Goal: Information Seeking & Learning: Find specific page/section

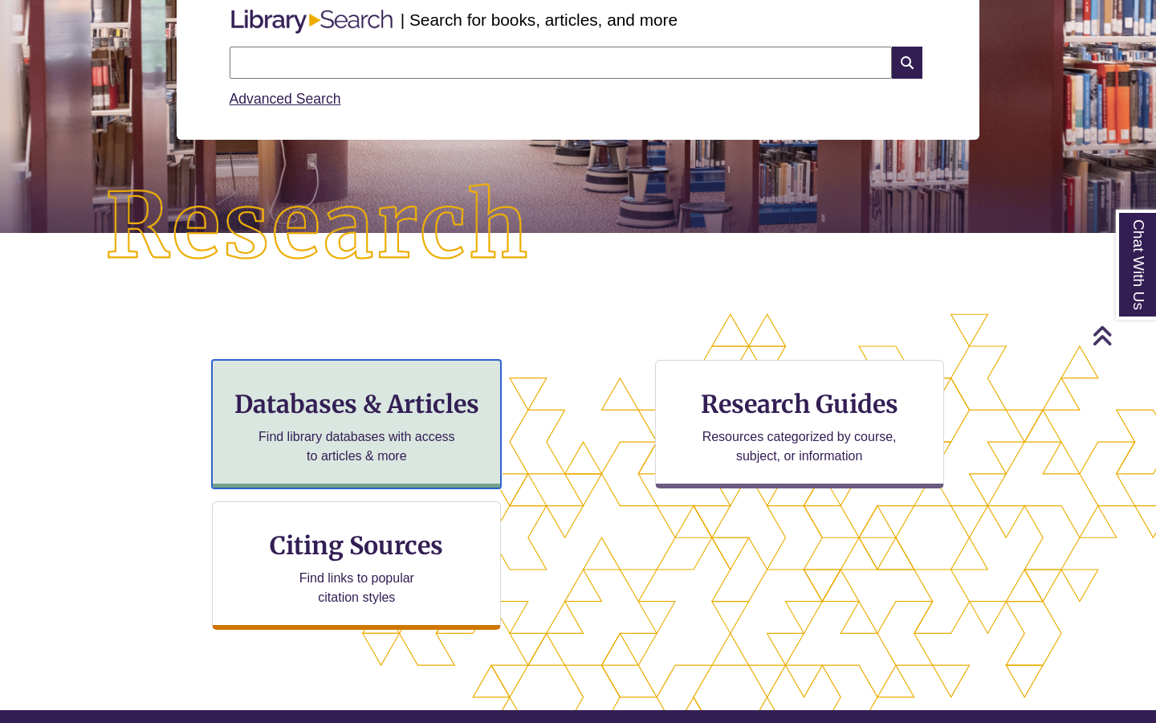
click at [397, 395] on h3 "Databases & Articles" at bounding box center [357, 404] width 262 height 31
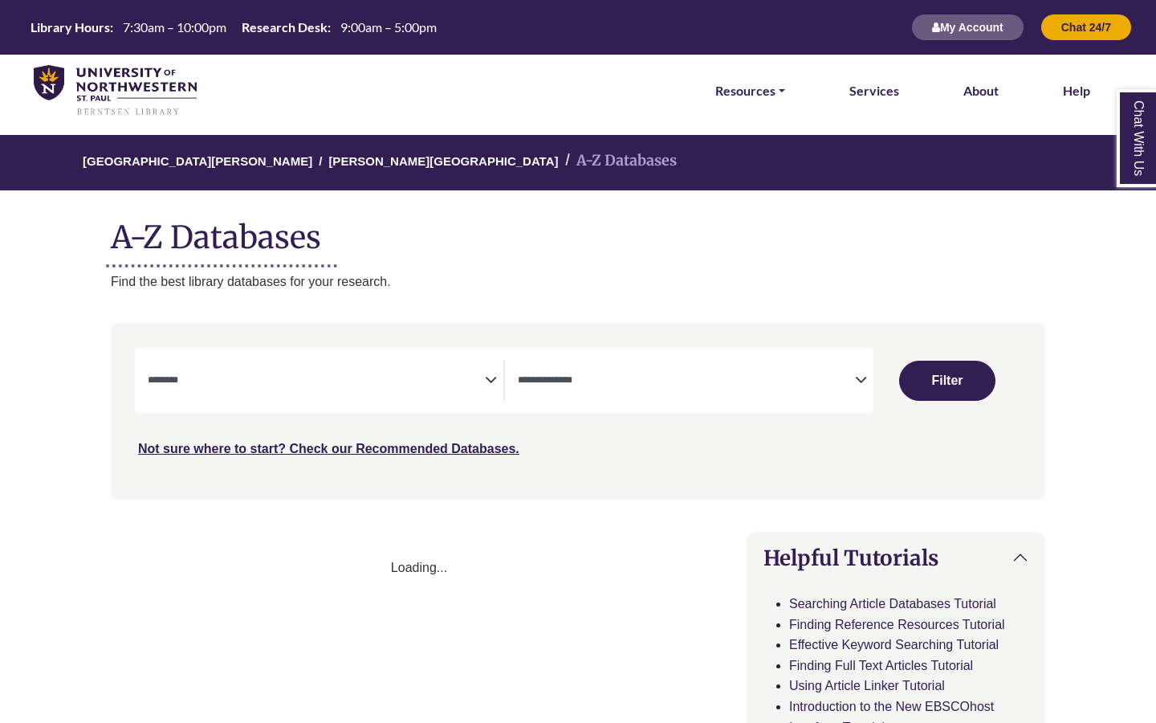
select select "Database Subject Filter"
select select "Database Types Filter"
select select "Database Subject Filter"
select select "Database Types Filter"
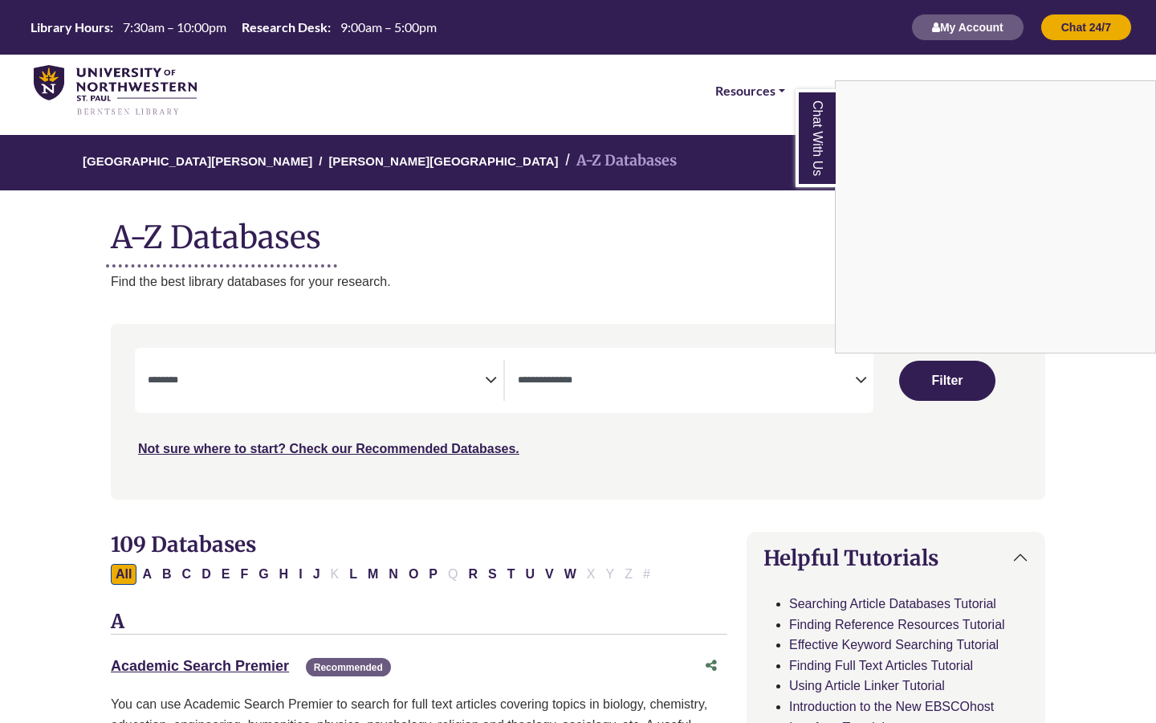
click at [483, 373] on div "Chat With Us" at bounding box center [578, 361] width 1156 height 723
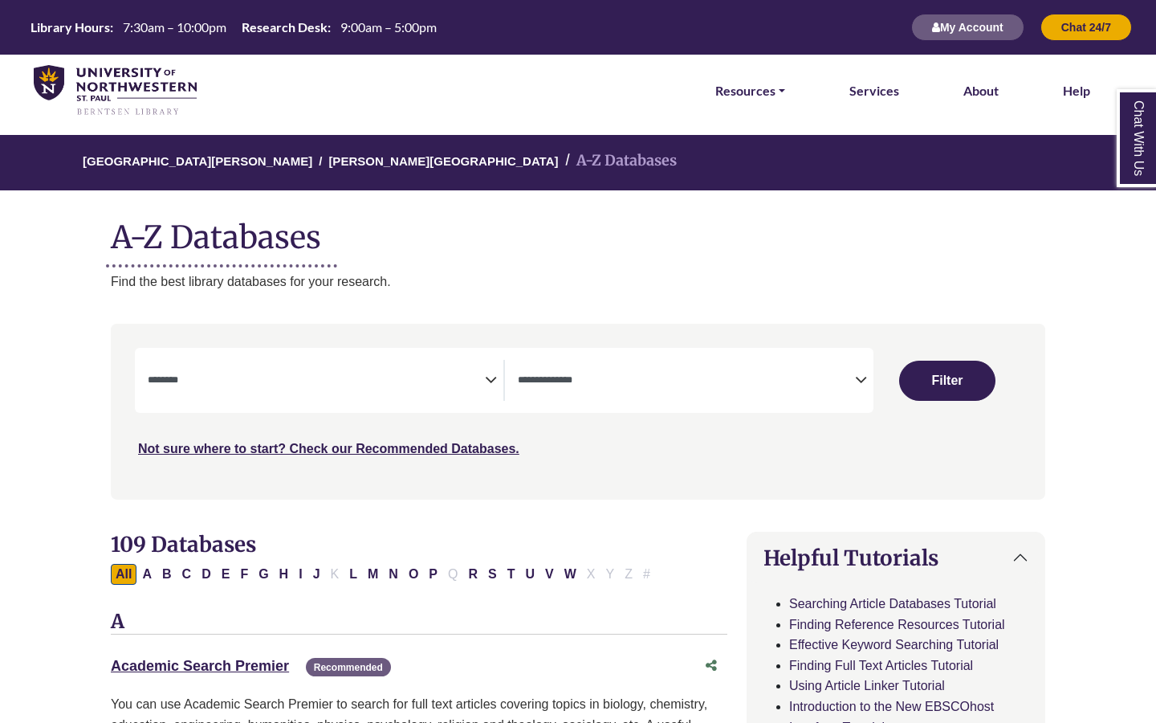
click at [495, 377] on icon "Search filters" at bounding box center [491, 377] width 12 height 24
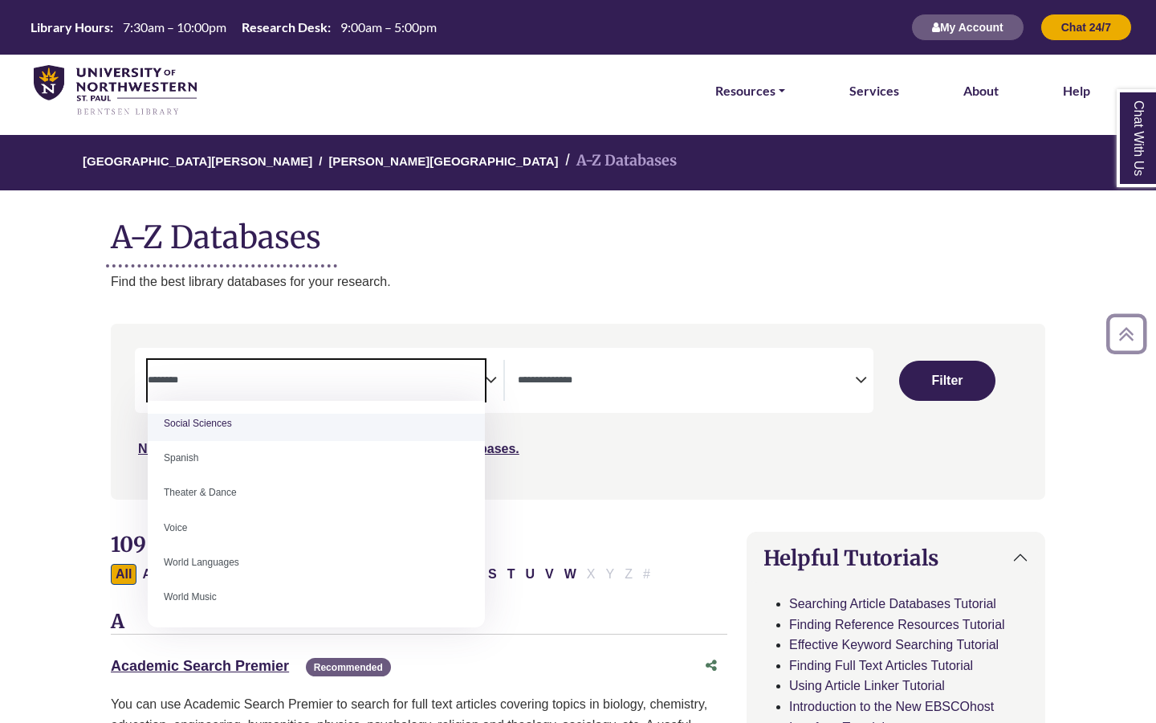
click at [329, 385] on textarea "Search" at bounding box center [316, 381] width 337 height 13
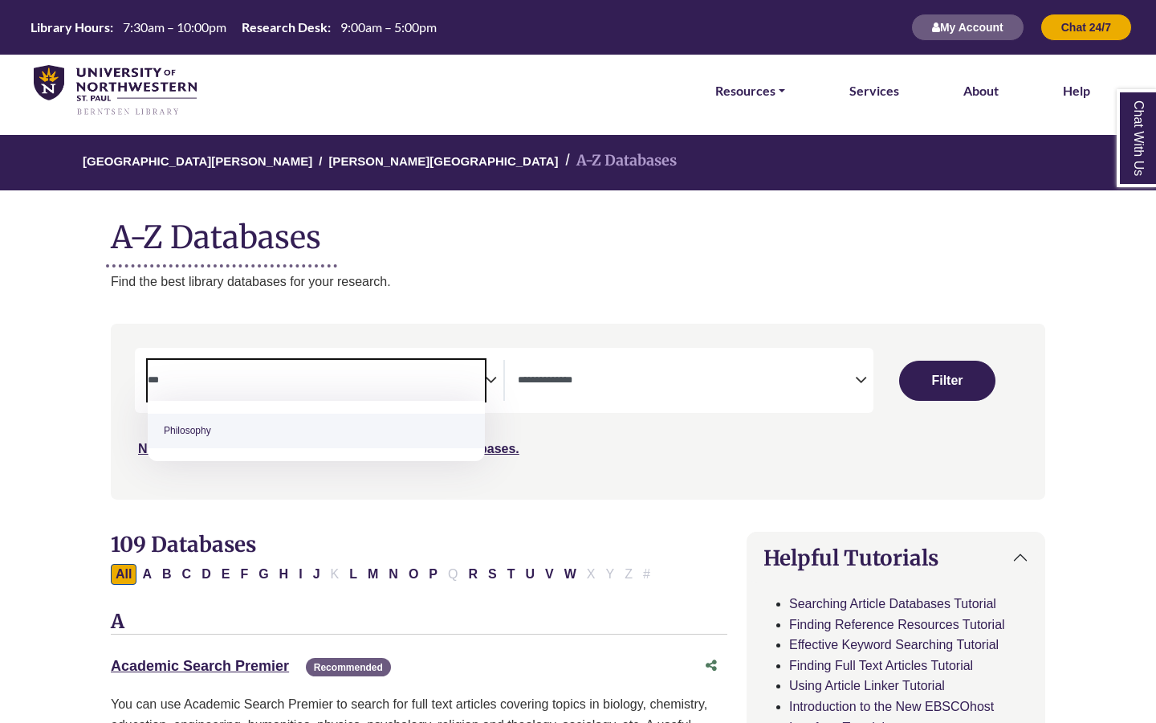
type textarea "***"
click at [624, 386] on textarea "Search" at bounding box center [686, 381] width 337 height 13
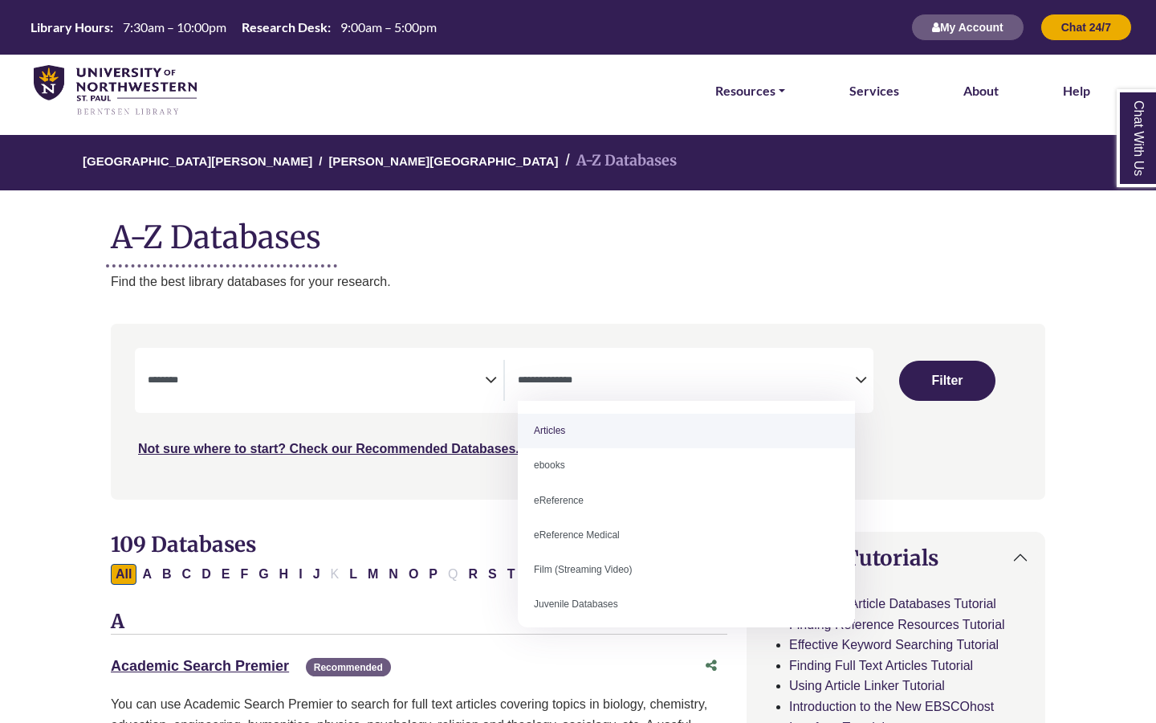
select select "*****"
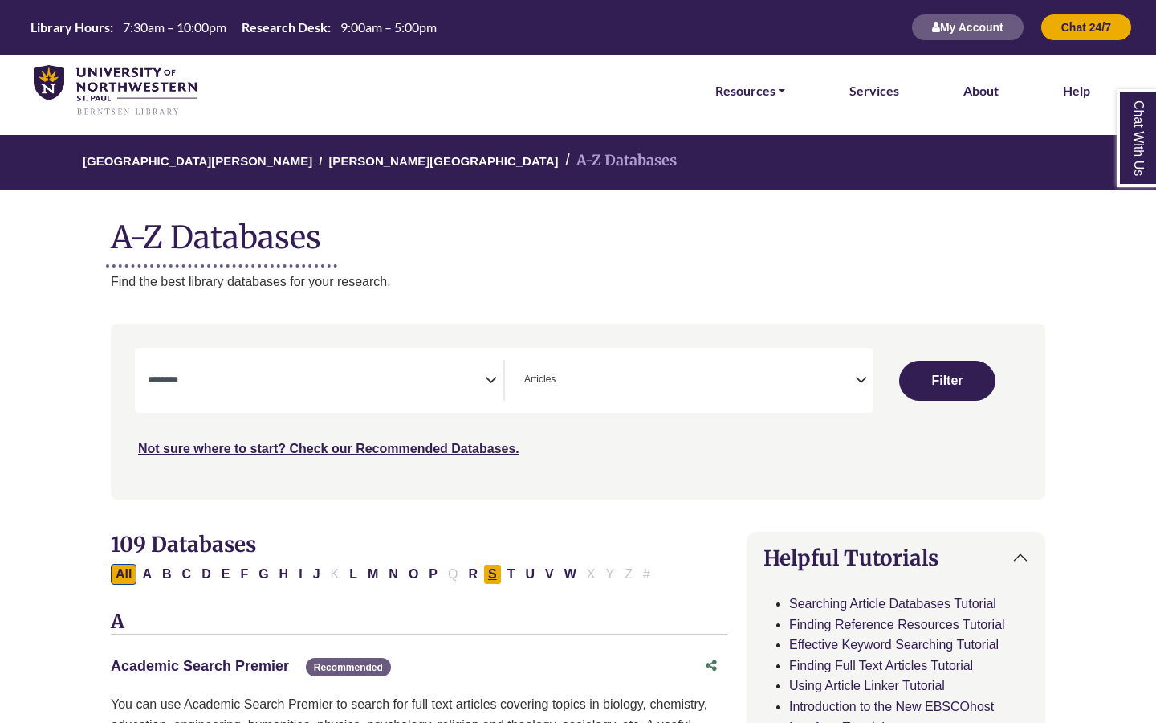
click at [495, 572] on button "S" at bounding box center [492, 574] width 18 height 21
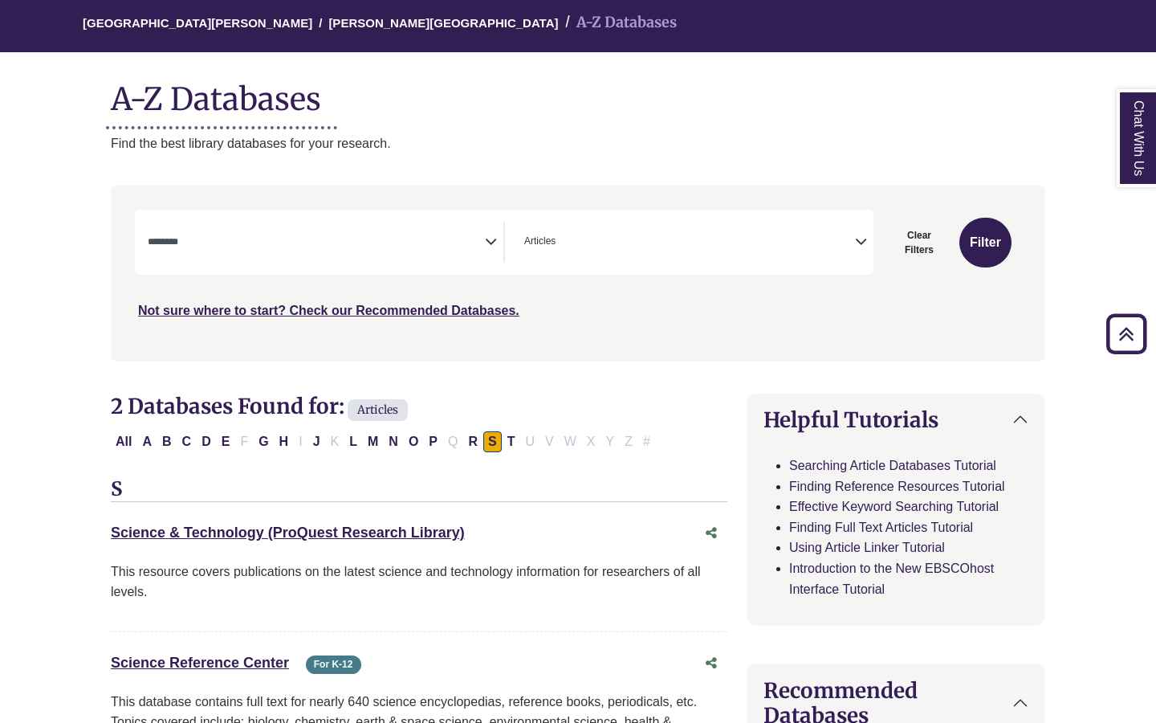
scroll to position [134, 0]
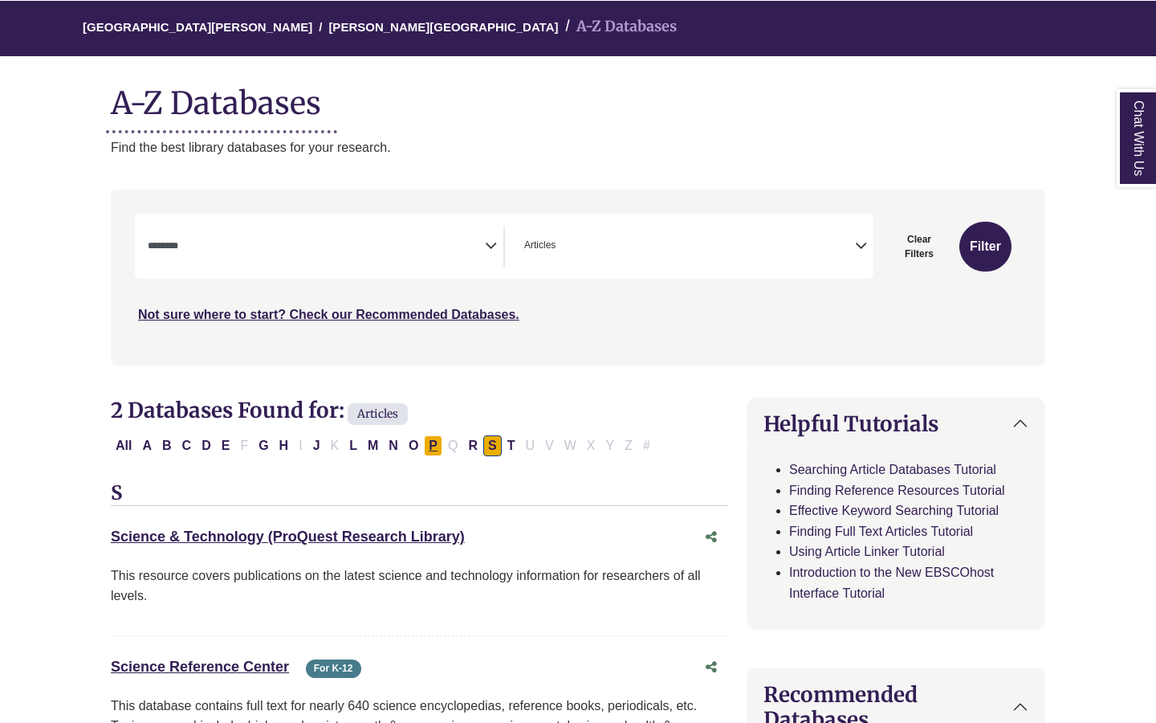
click at [430, 438] on button "P" at bounding box center [433, 445] width 18 height 21
select select "Database Subject Filter"
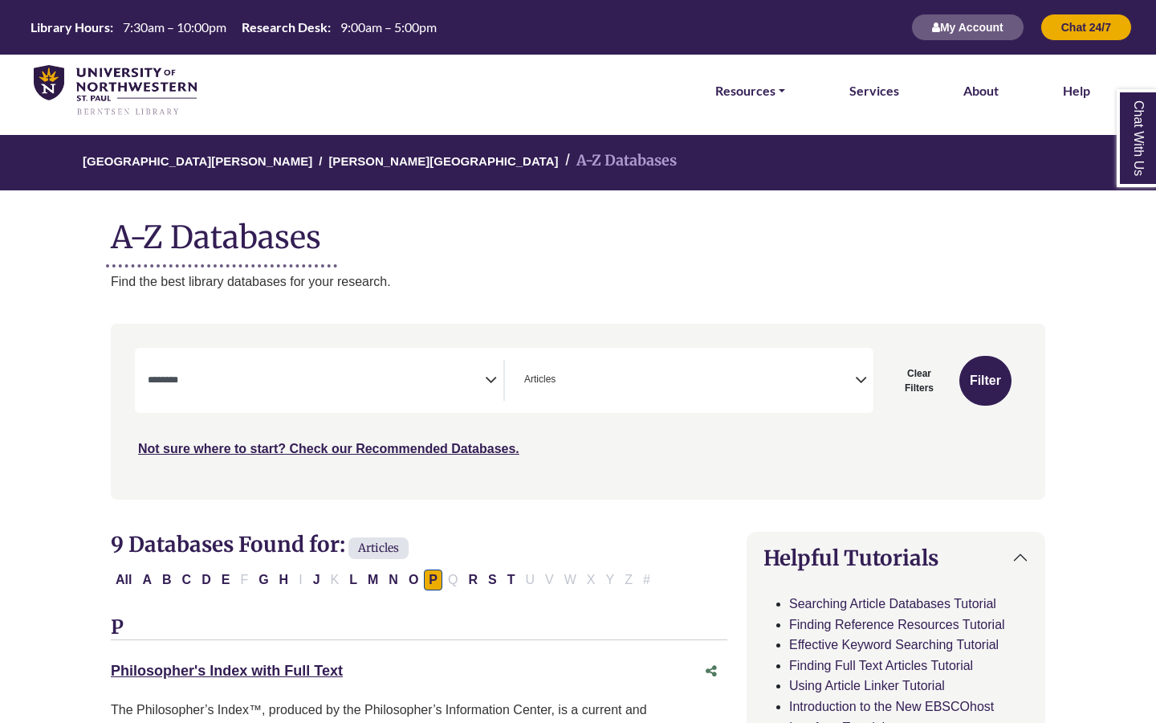
click at [637, 373] on span "× Articles" at bounding box center [686, 380] width 337 height 41
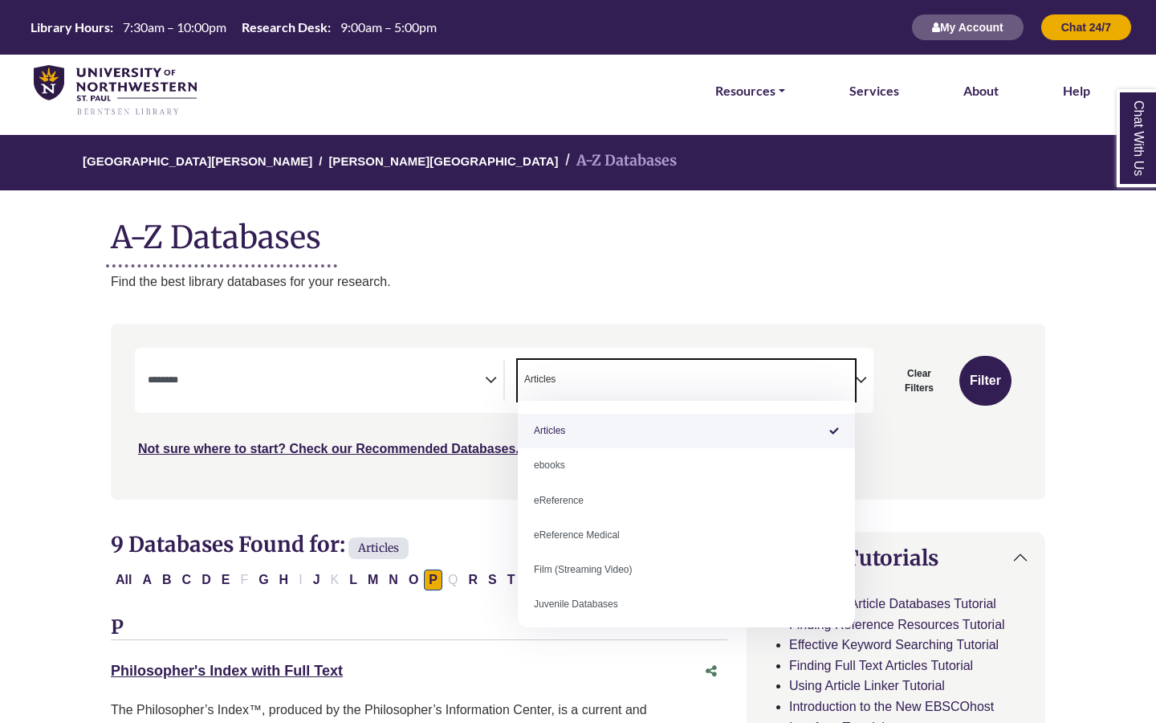
click at [363, 374] on span "Search filters" at bounding box center [316, 378] width 337 height 14
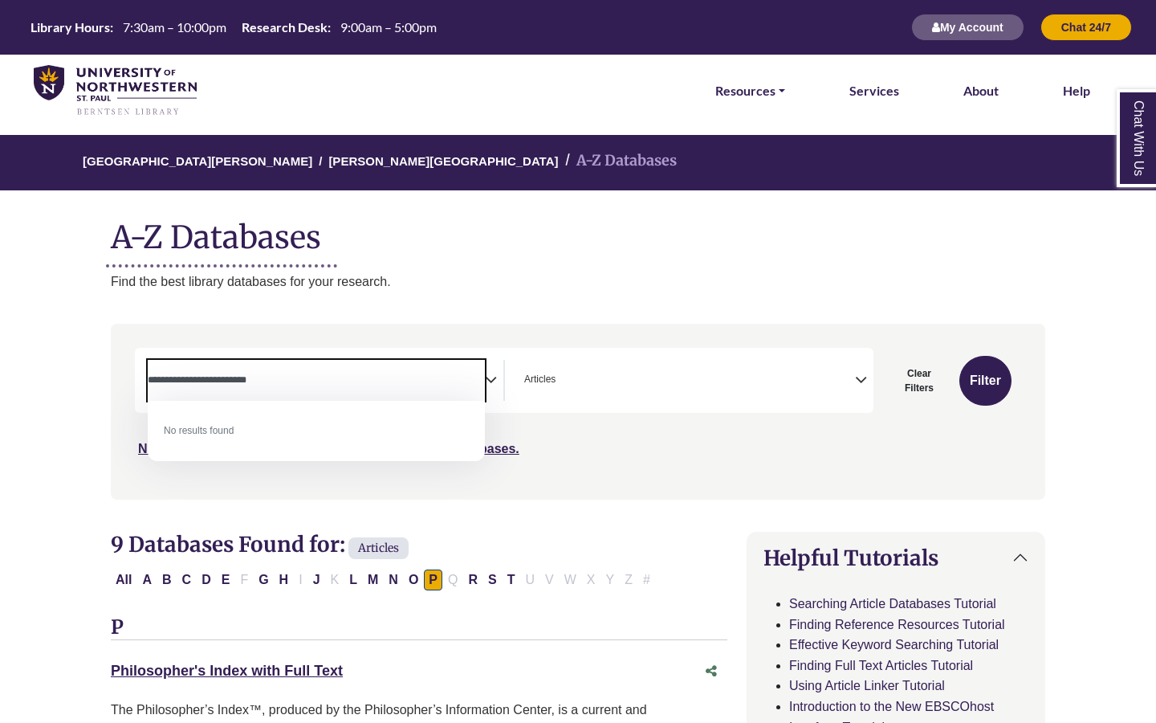
type textarea "**********"
click at [237, 371] on span "**********" at bounding box center [316, 378] width 337 height 14
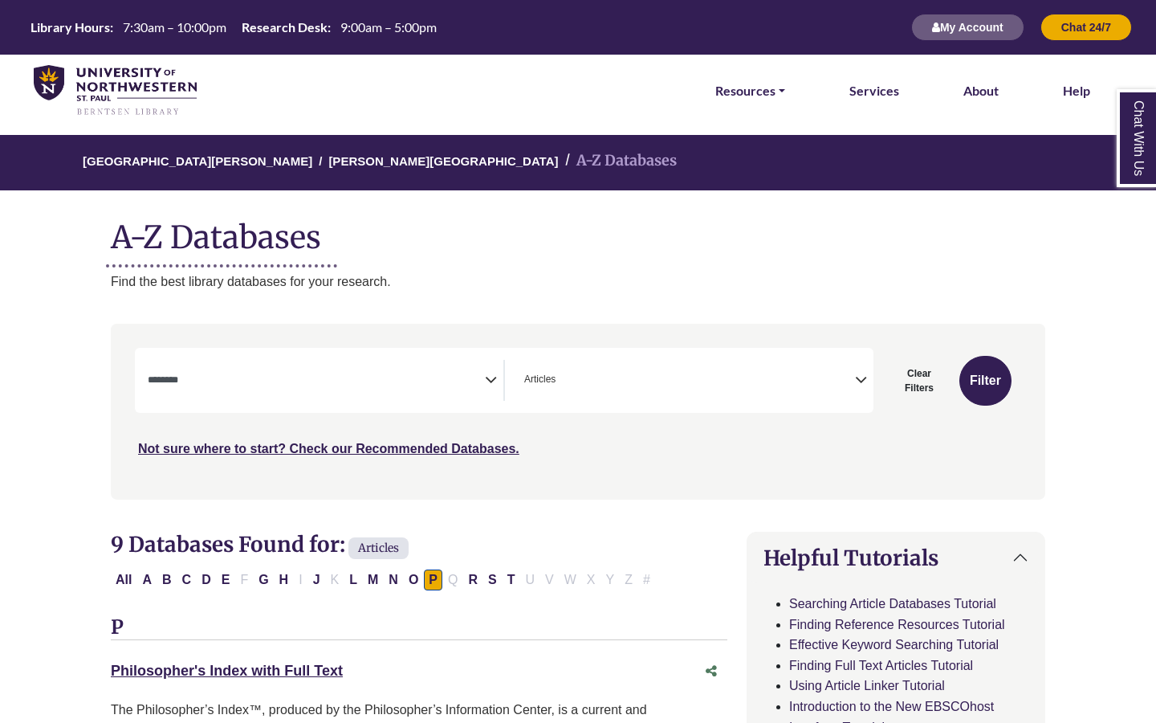
click at [572, 364] on span "× Articles" at bounding box center [686, 380] width 337 height 41
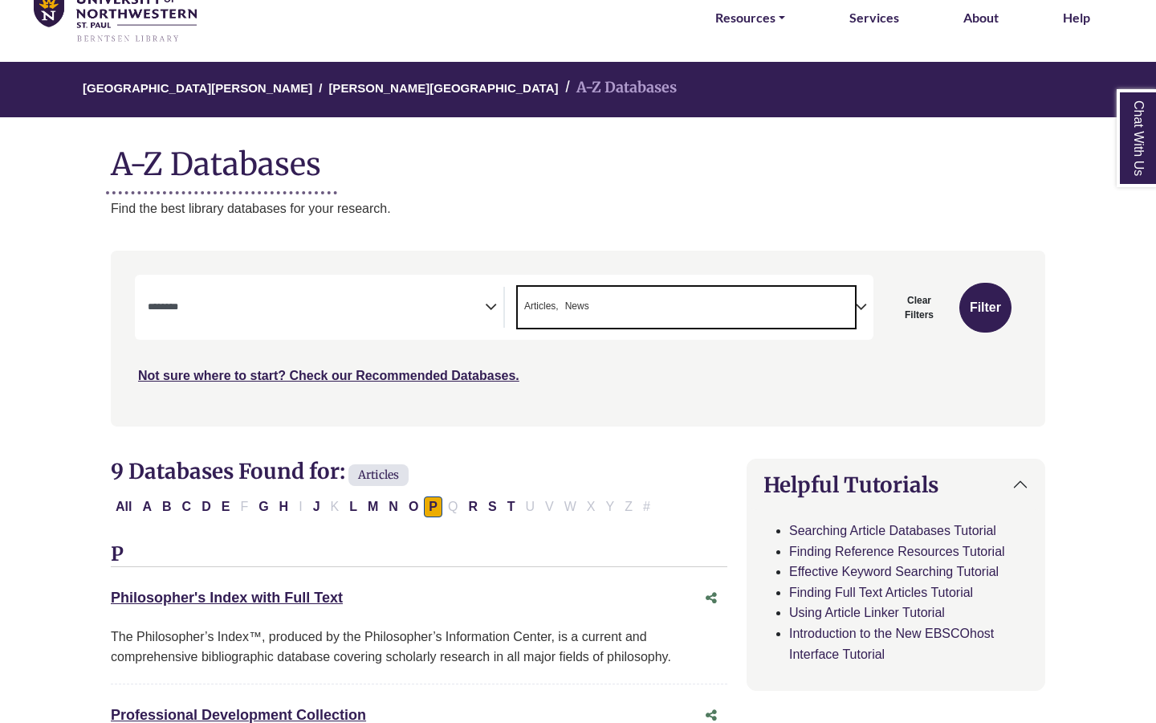
scroll to position [71, 0]
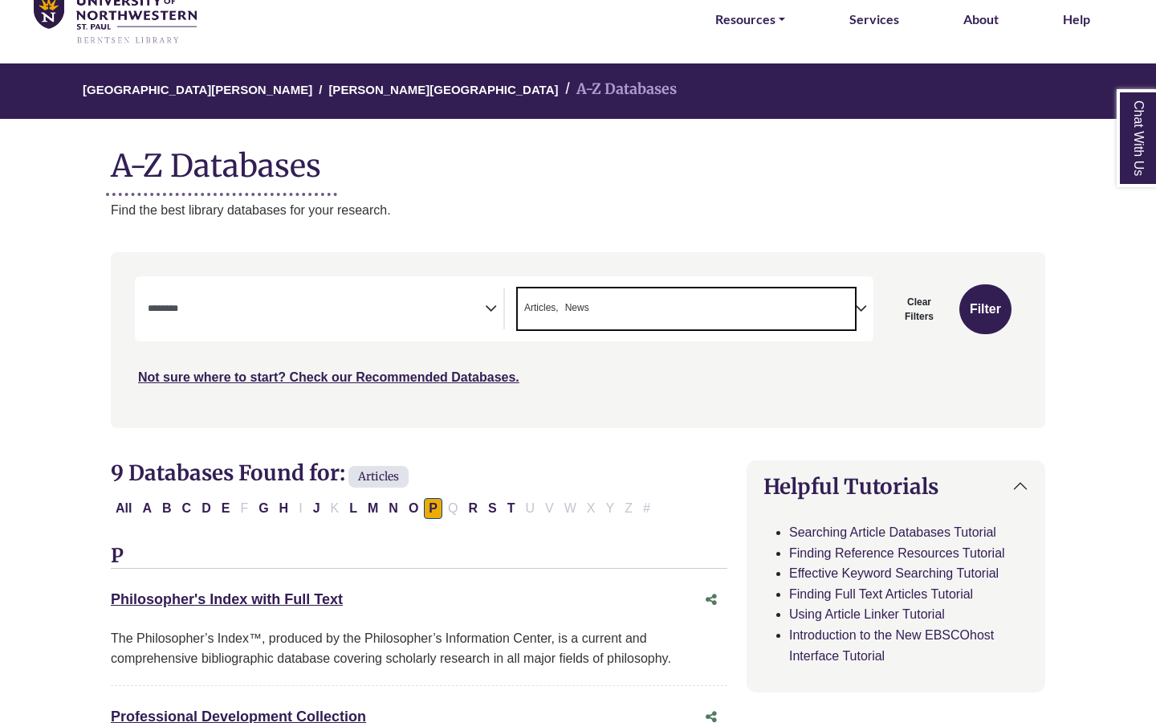
click at [556, 303] on span "Articles" at bounding box center [541, 307] width 35 height 15
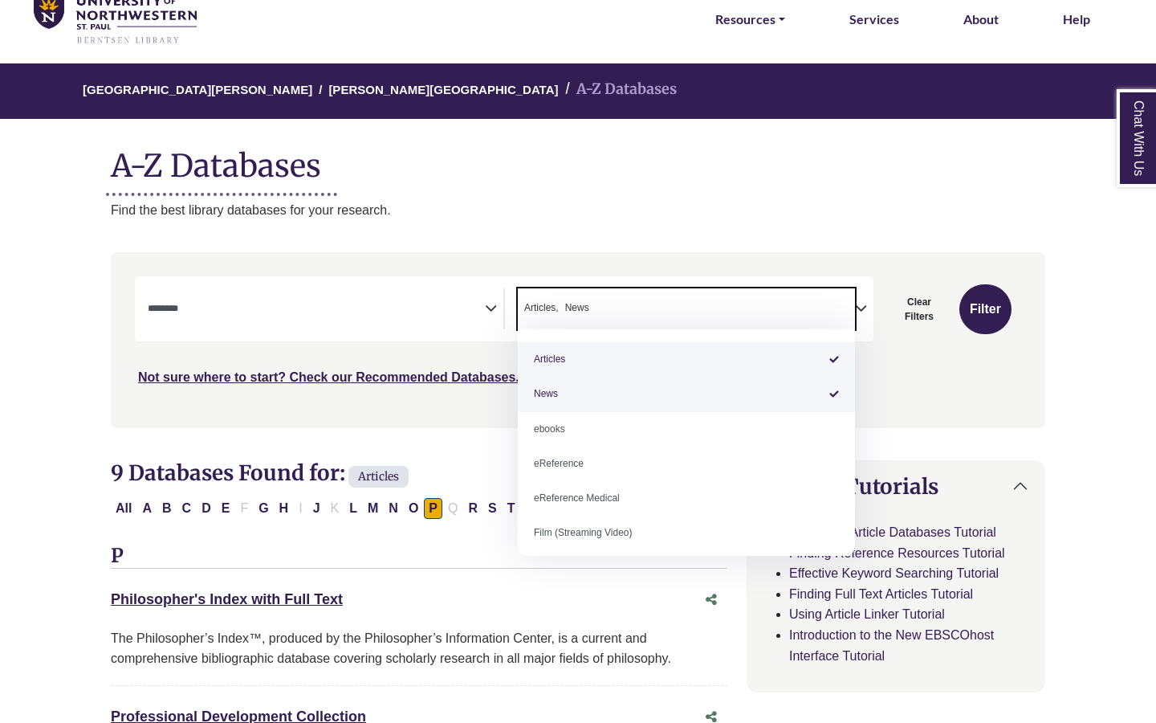
select select "*****"
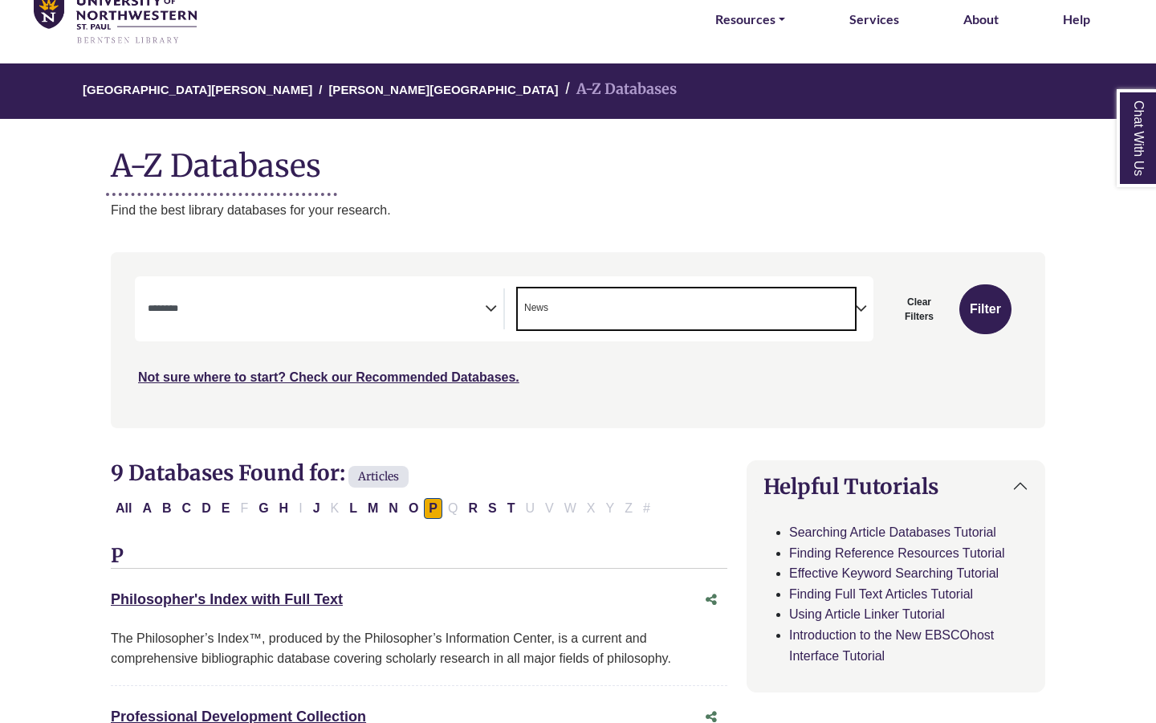
click at [442, 310] on textarea "Search" at bounding box center [316, 309] width 337 height 13
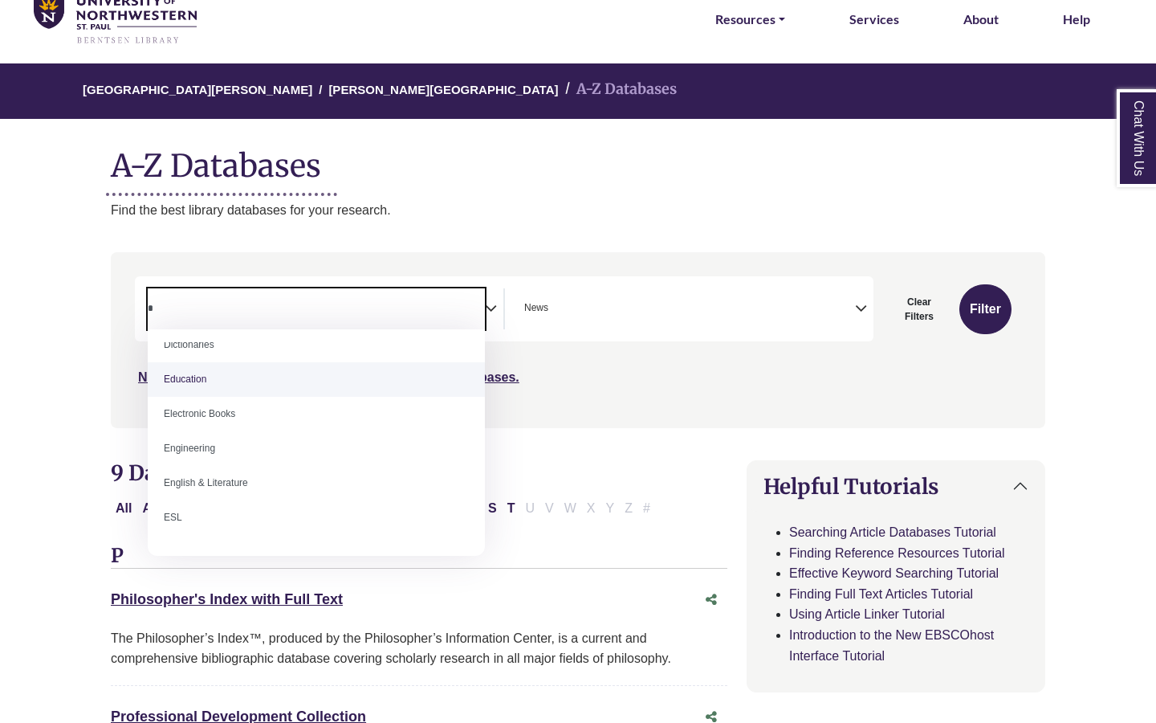
scroll to position [0, 0]
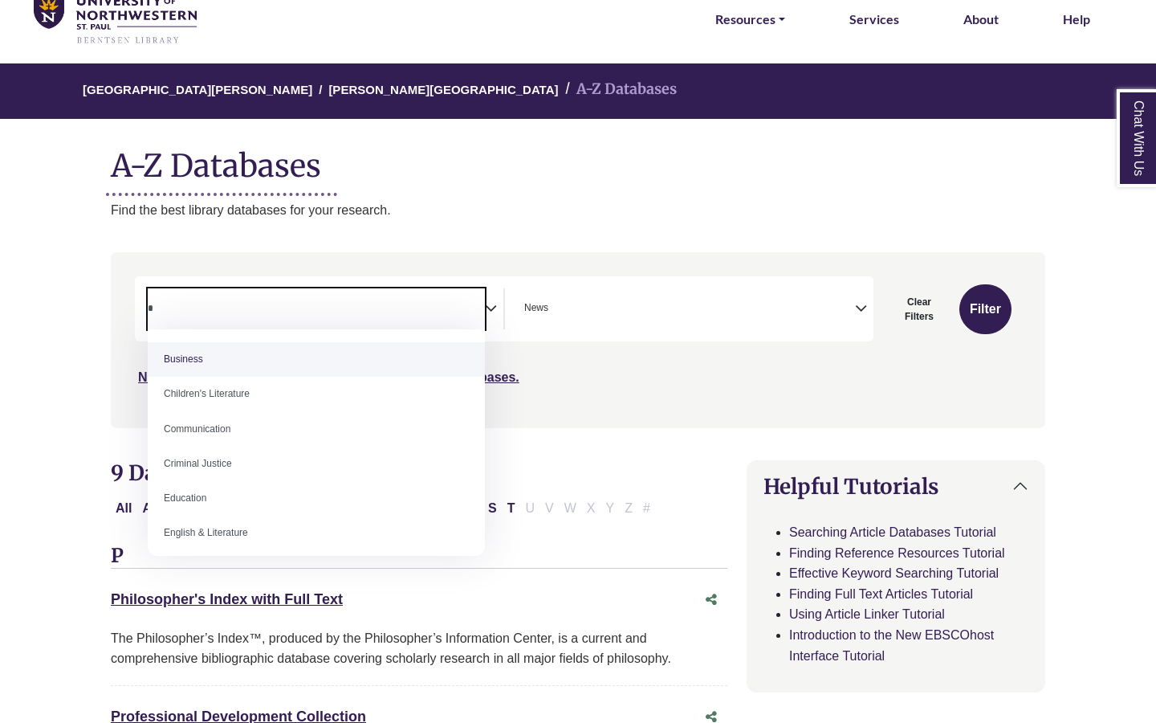
type textarea "*"
select select "*****"
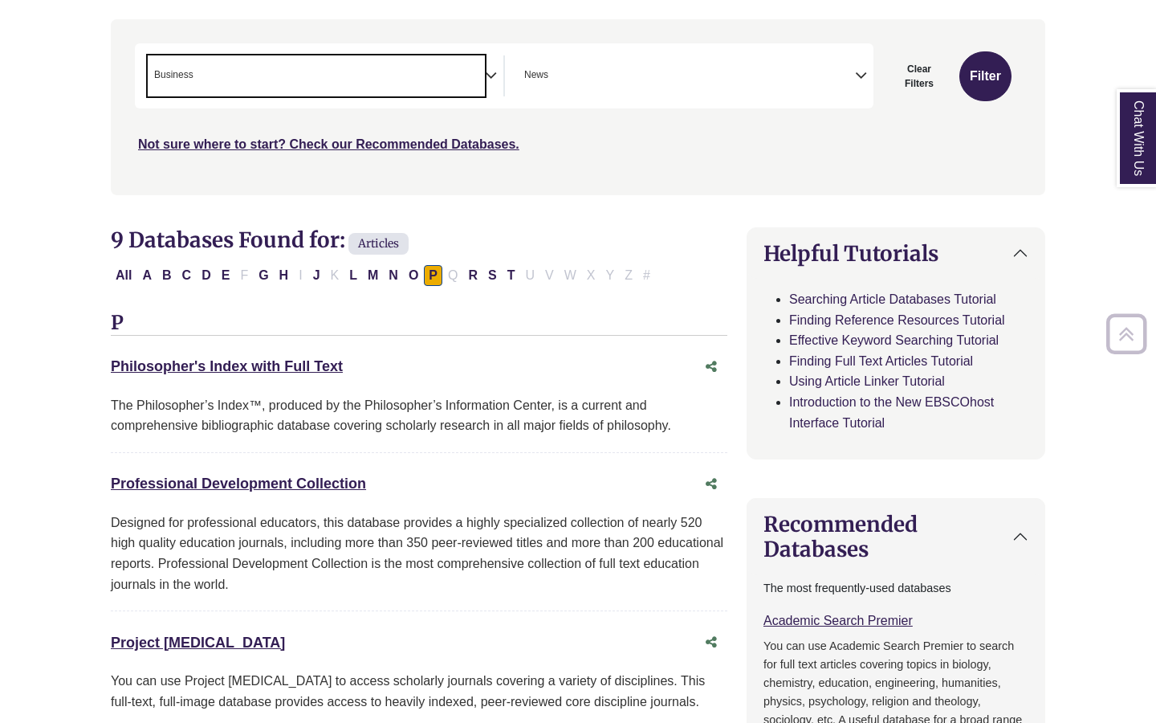
scroll to position [303, 0]
click at [234, 67] on span "× Business" at bounding box center [316, 76] width 337 height 41
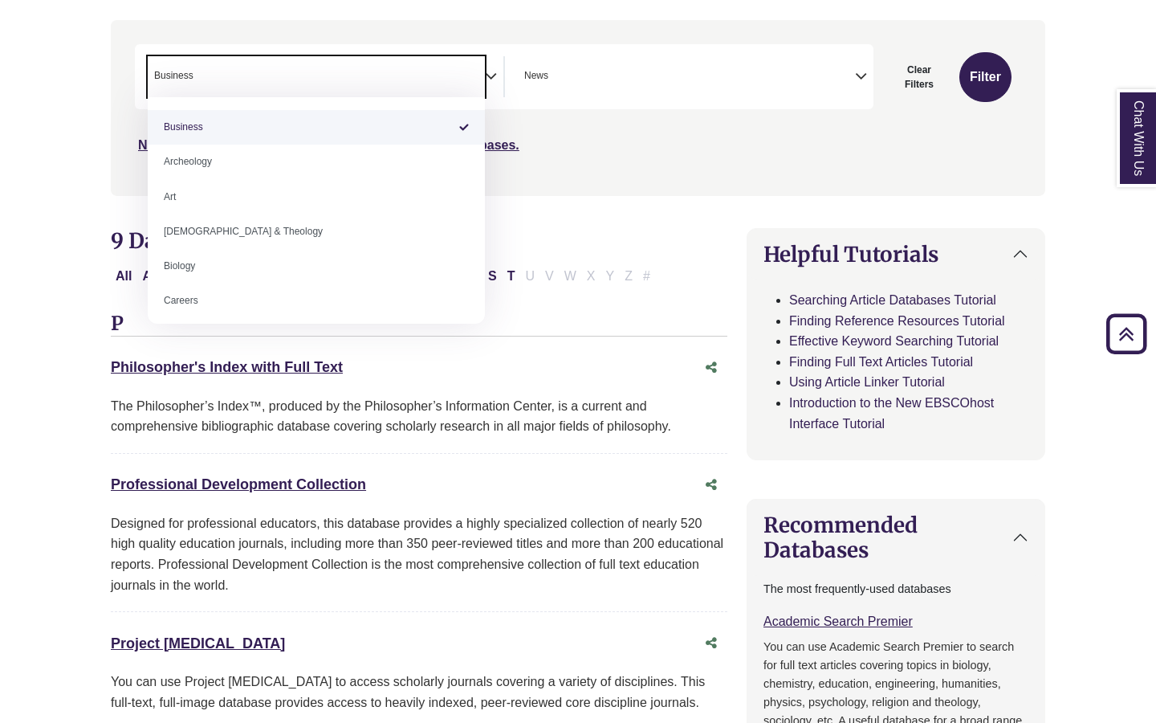
select select "Database Subject Filter"
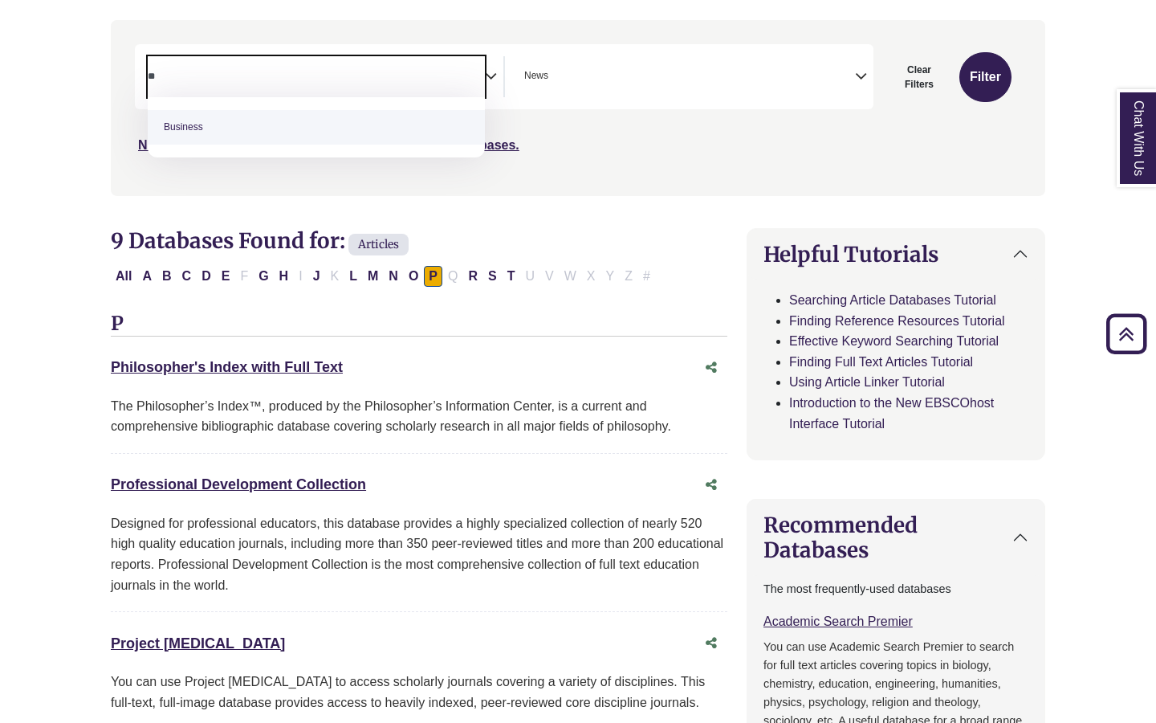
type textarea "*"
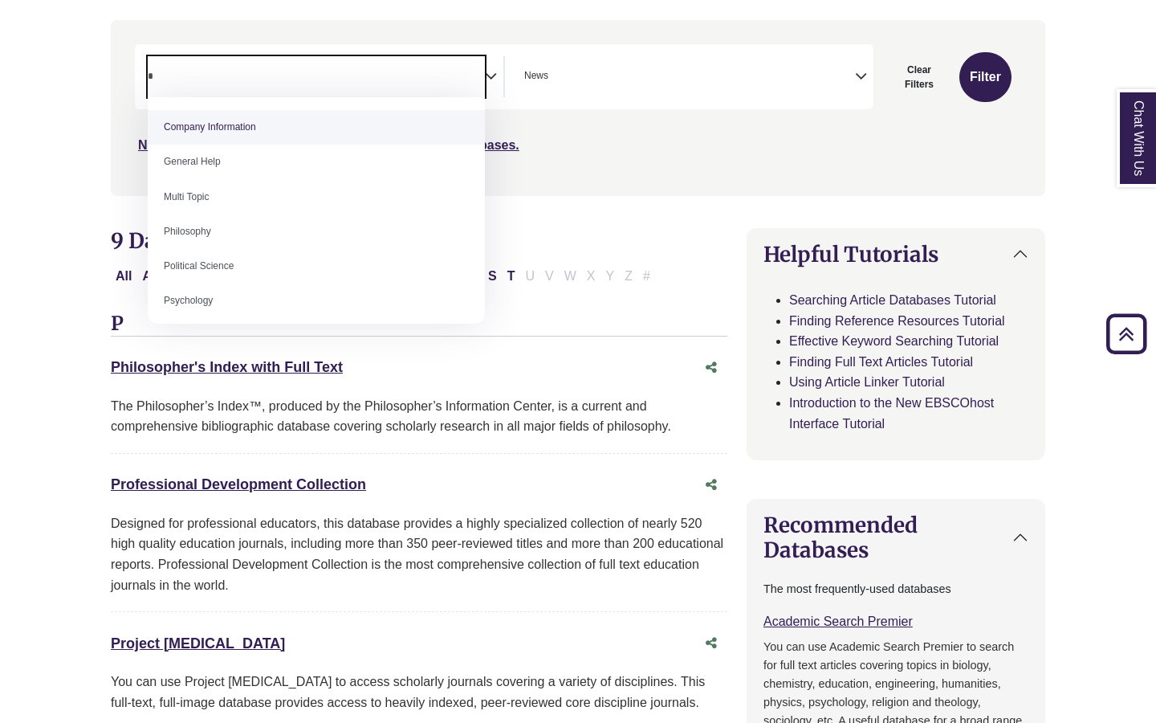
type textarea "*"
select select "******"
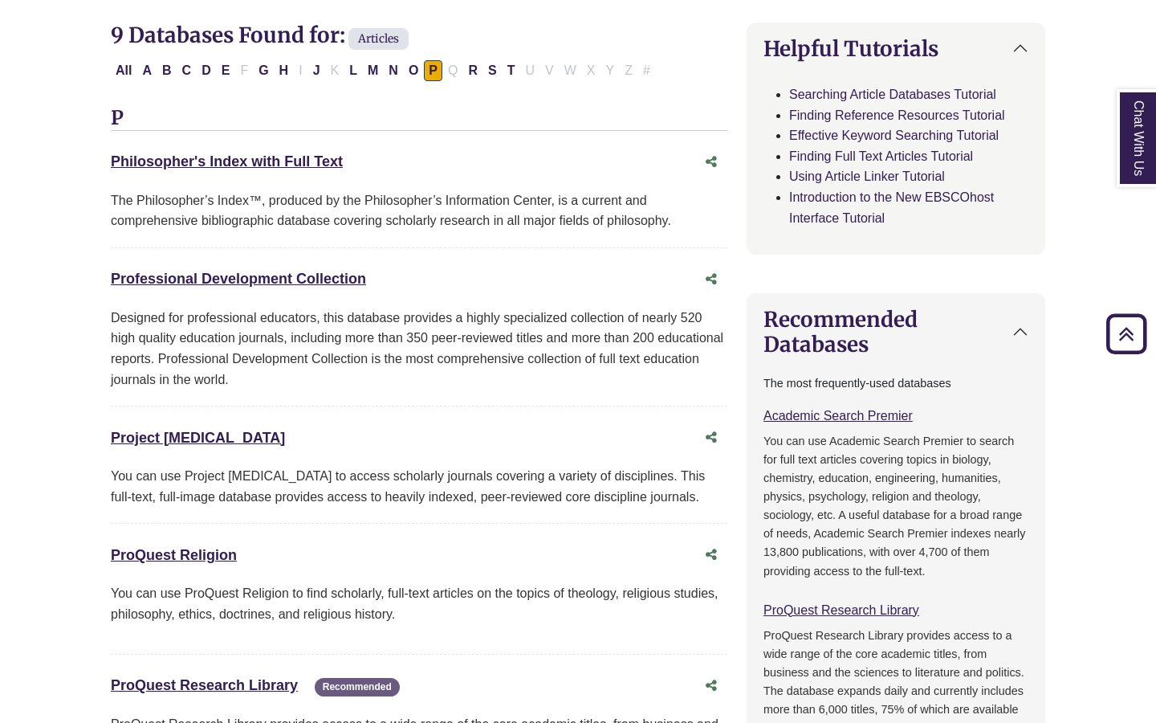
scroll to position [0, 0]
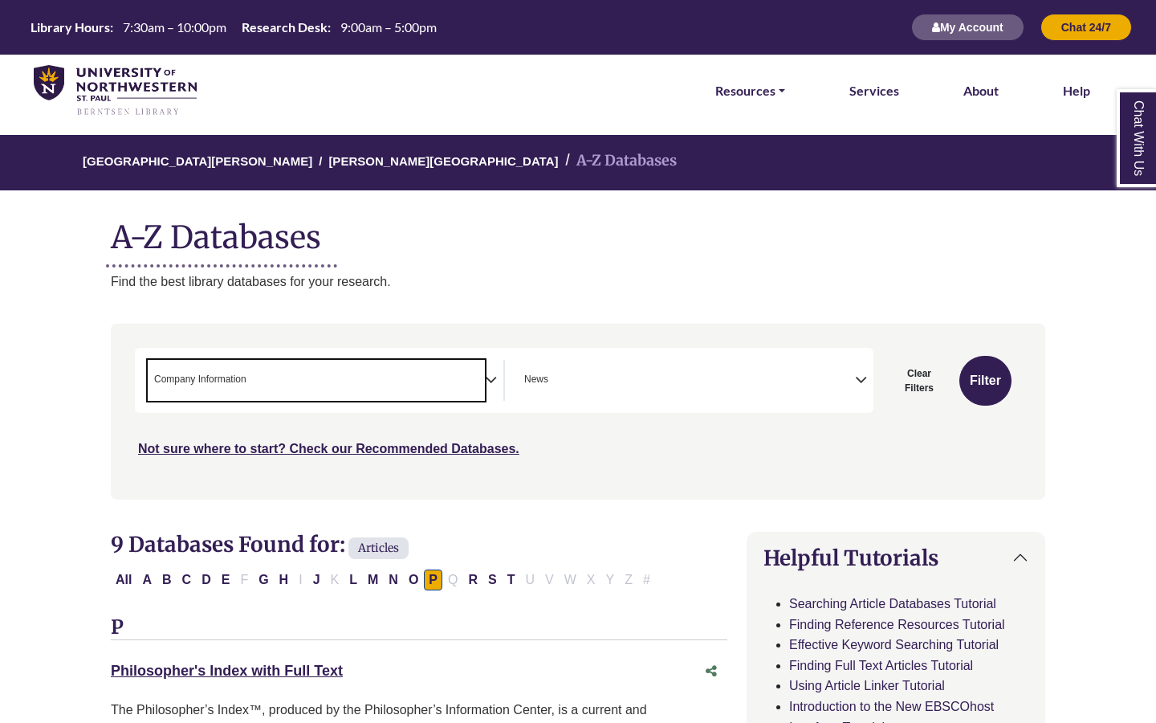
click at [226, 385] on span "Company Information" at bounding box center [200, 379] width 92 height 15
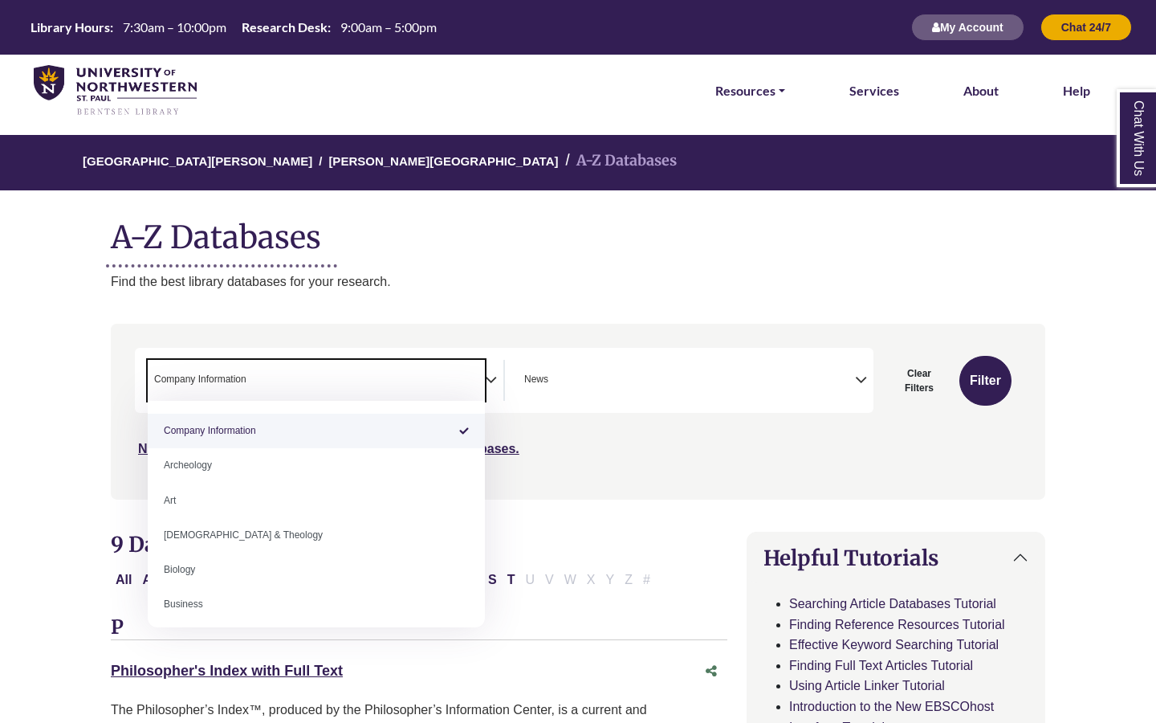
click at [226, 385] on span "Company Information" at bounding box center [200, 379] width 92 height 15
select select "Database Subject Filter"
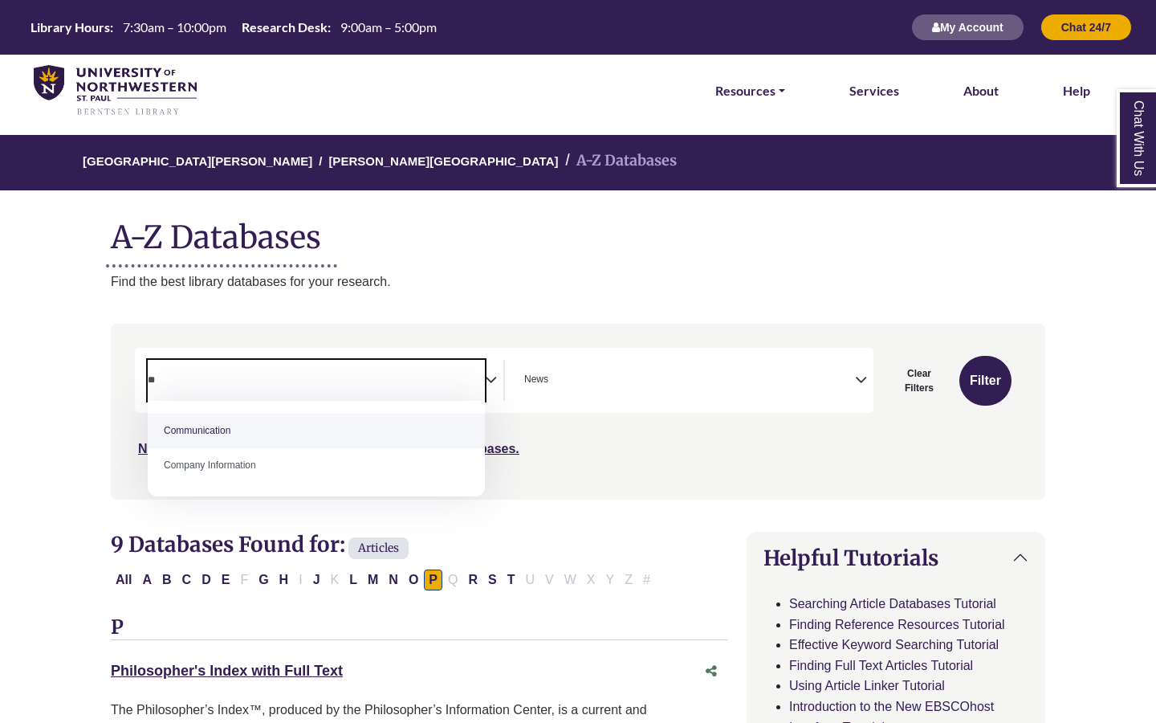
type textarea "*"
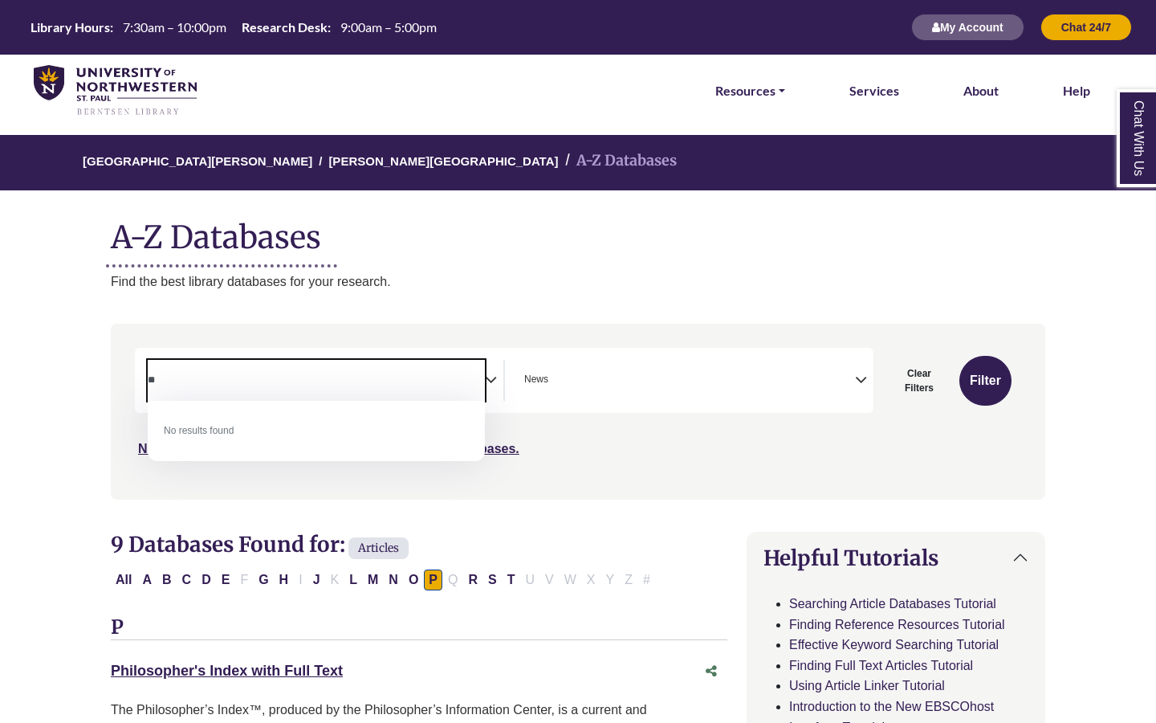
type textarea "*"
type textarea "***"
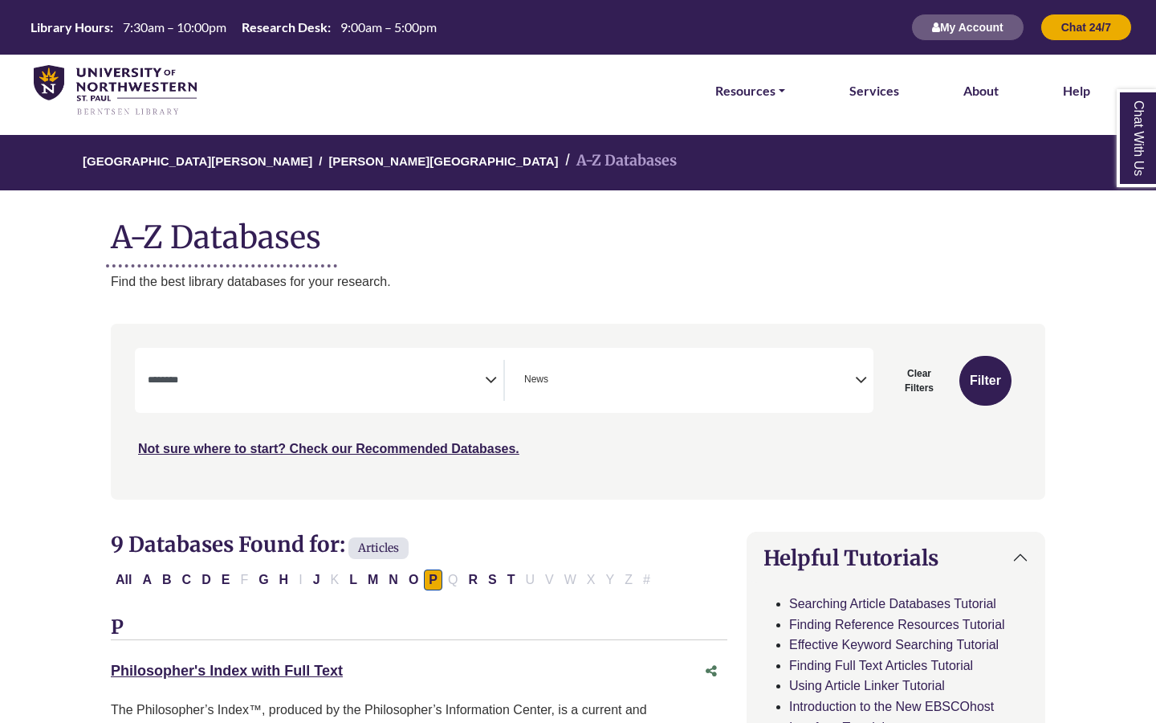
click at [185, 583] on button "C" at bounding box center [186, 579] width 19 height 21
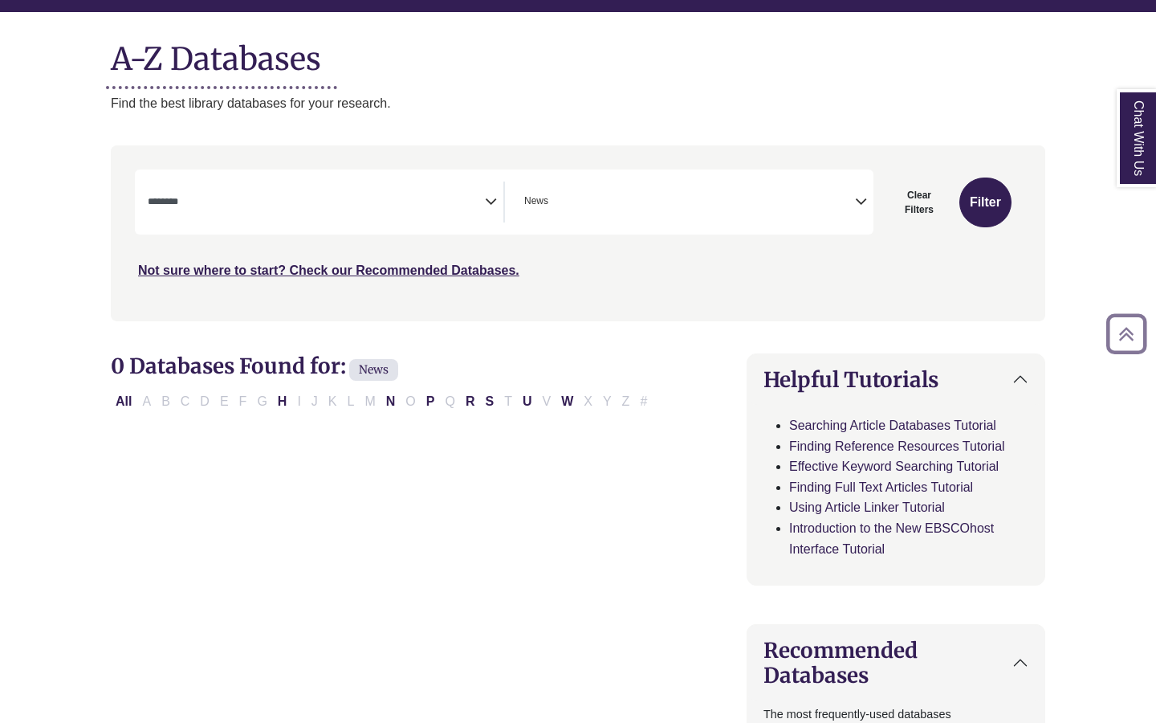
scroll to position [181, 0]
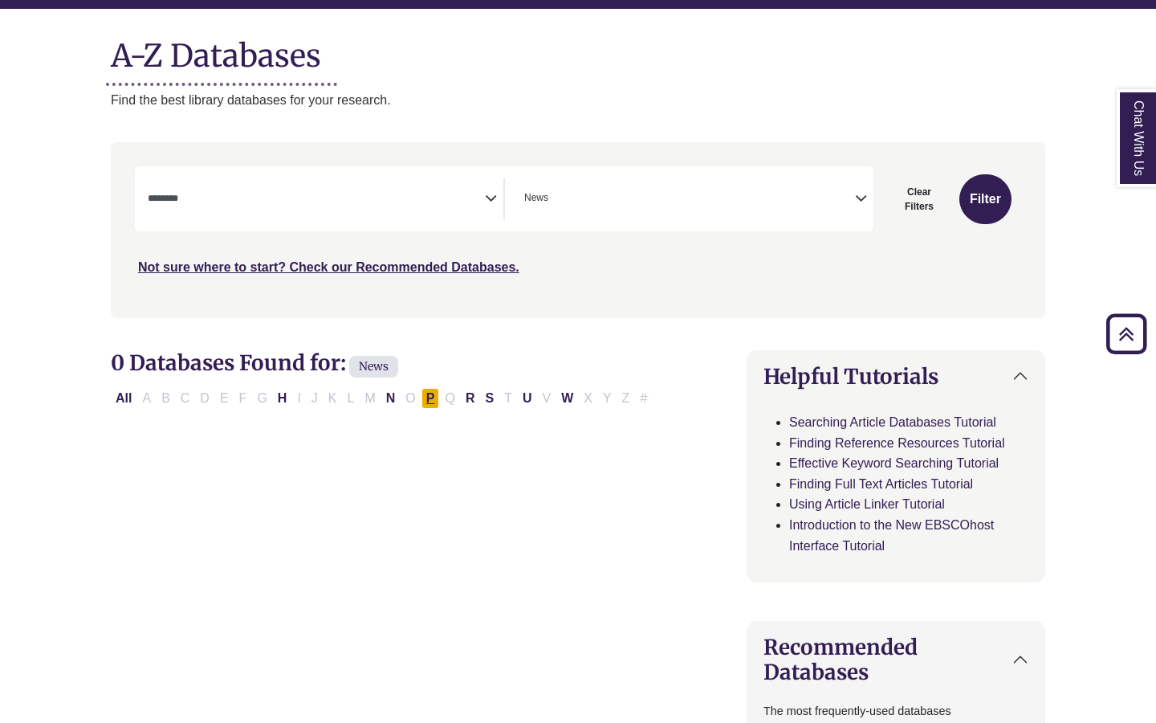
click at [428, 398] on button "P" at bounding box center [430, 398] width 18 height 21
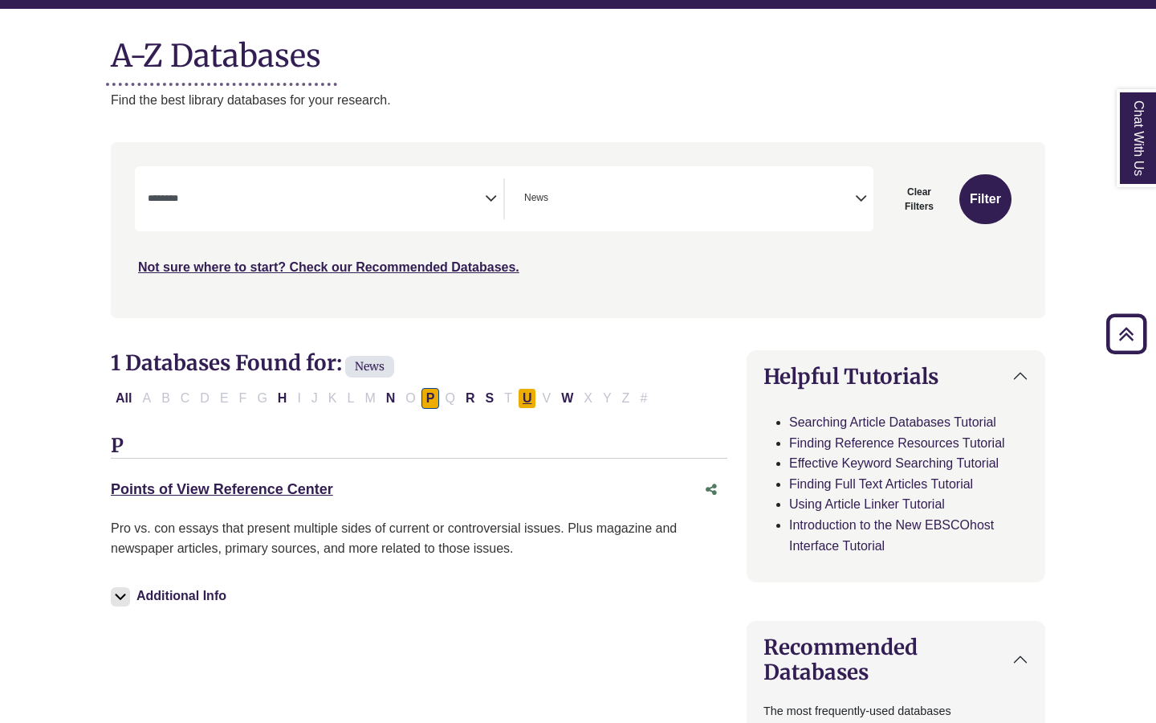
click at [527, 395] on button "U" at bounding box center [527, 398] width 19 height 21
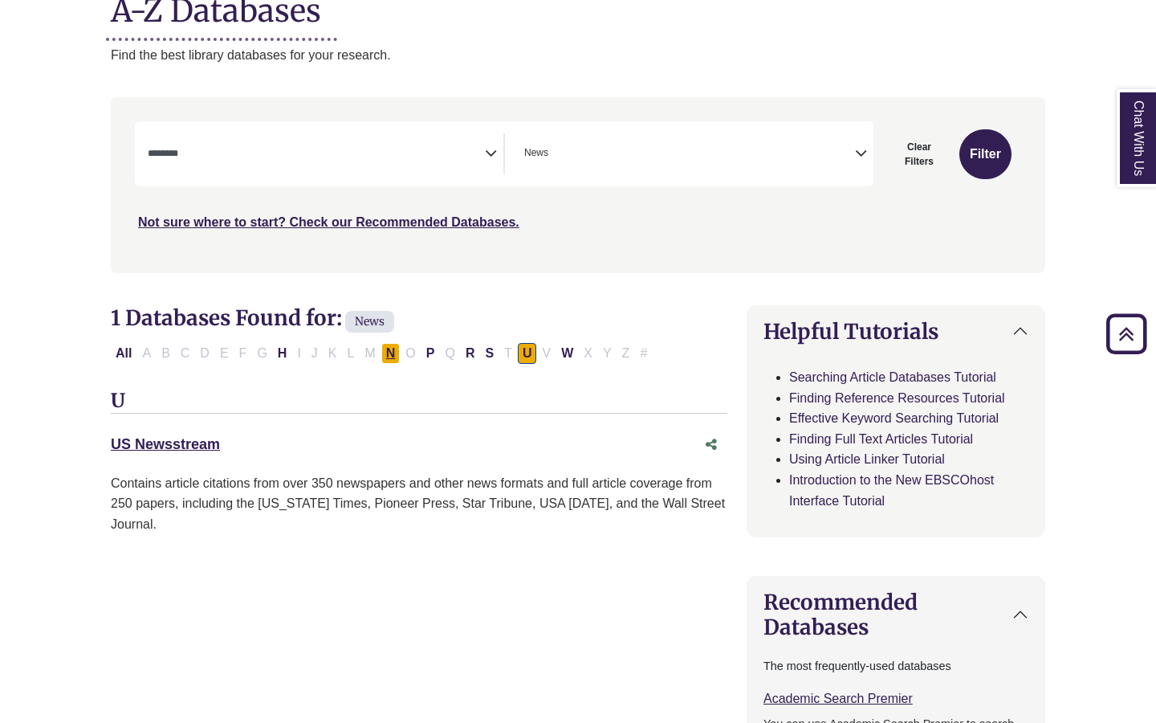
scroll to position [225, 0]
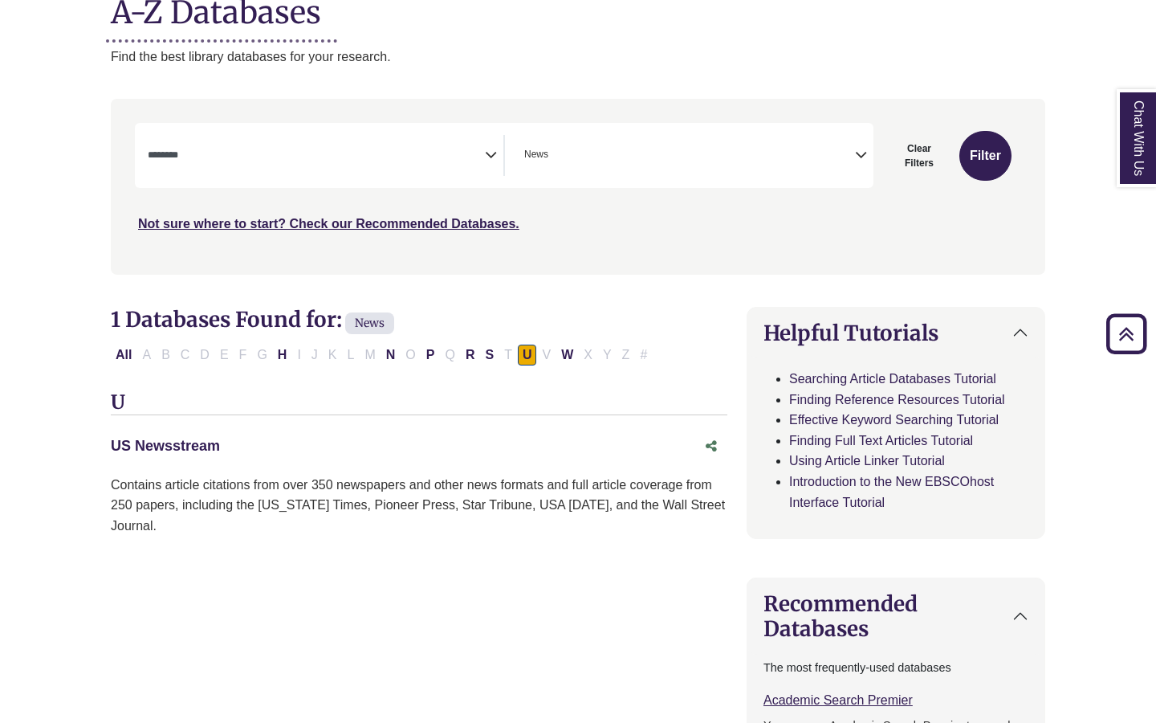
click at [150, 444] on link "US Newsstream This link opens in a new window" at bounding box center [165, 446] width 109 height 16
click at [486, 153] on icon "Search filters" at bounding box center [491, 152] width 12 height 24
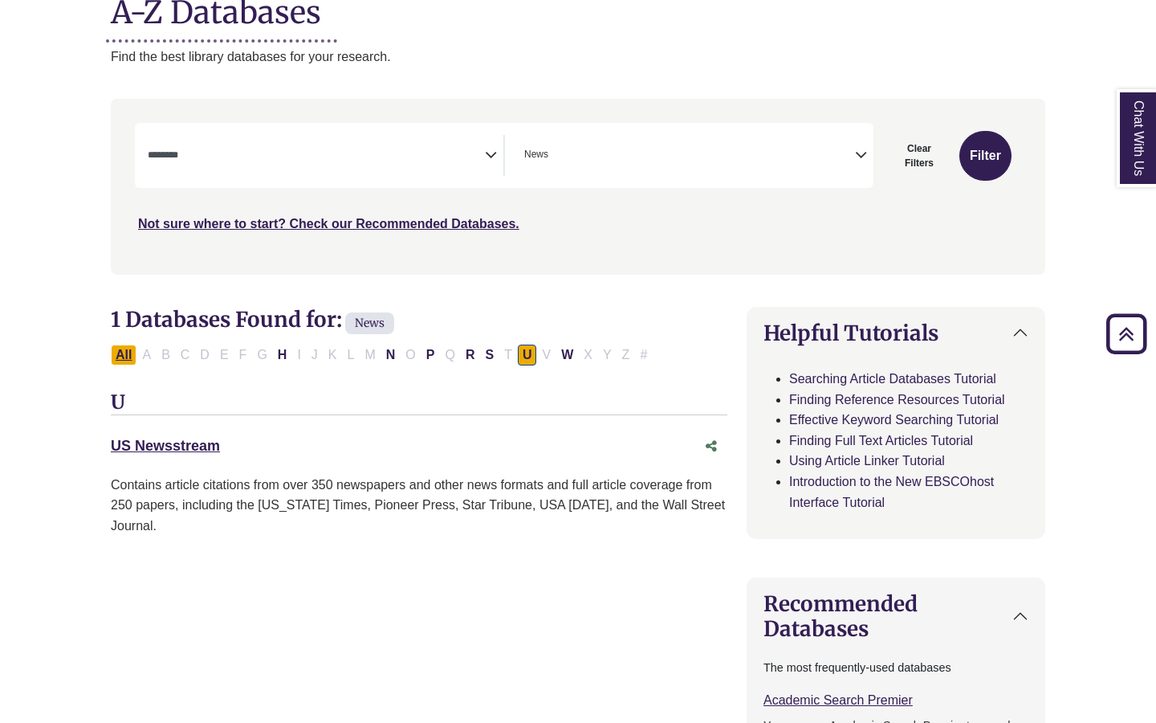
click at [119, 353] on button "All" at bounding box center [124, 354] width 26 height 21
select select "Database Subject Filter"
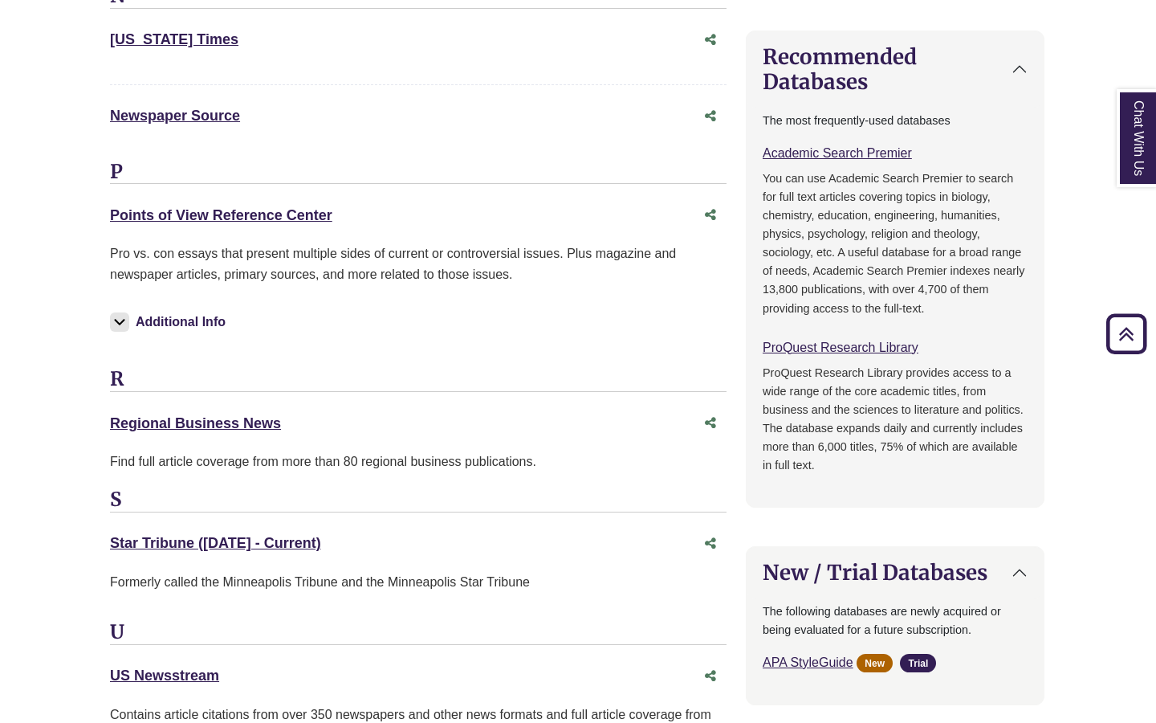
scroll to position [777, 1]
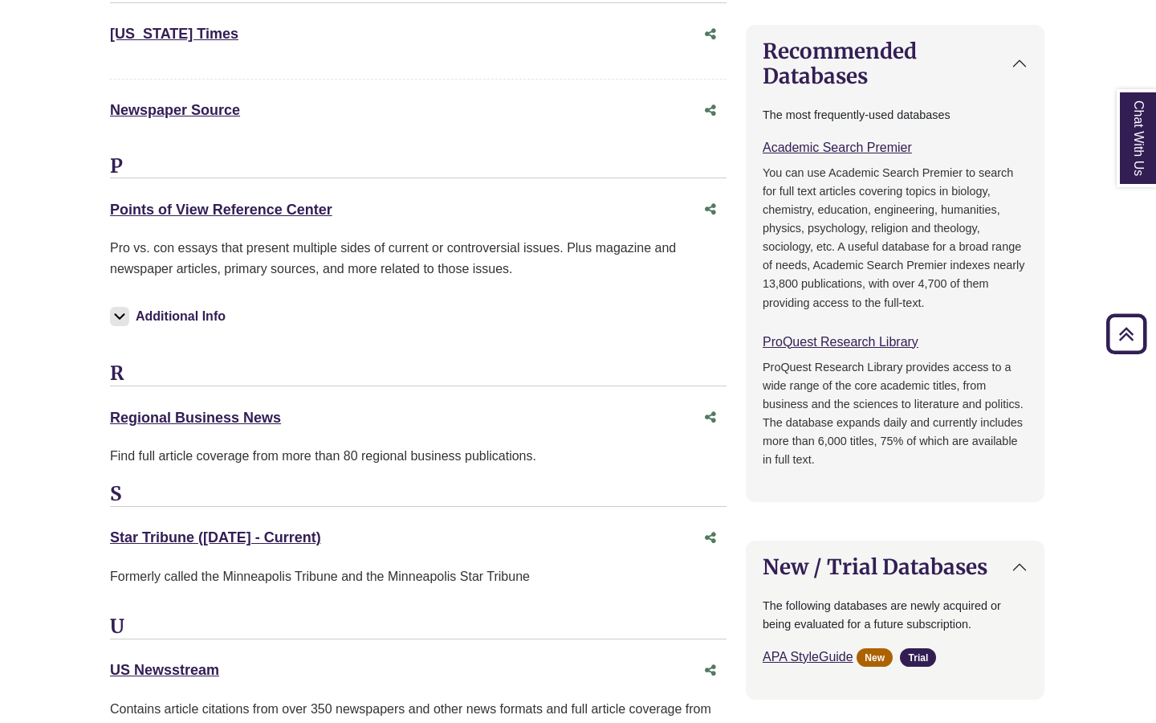
click at [119, 313] on img at bounding box center [119, 316] width 19 height 19
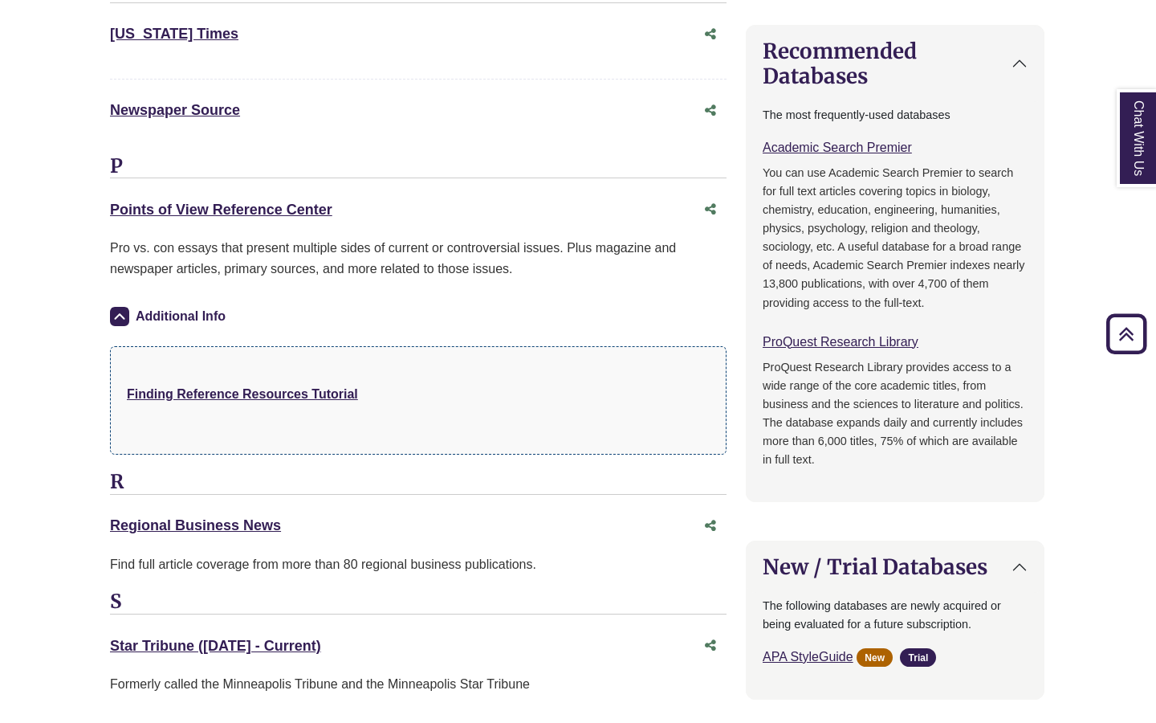
click at [119, 313] on img at bounding box center [119, 316] width 19 height 19
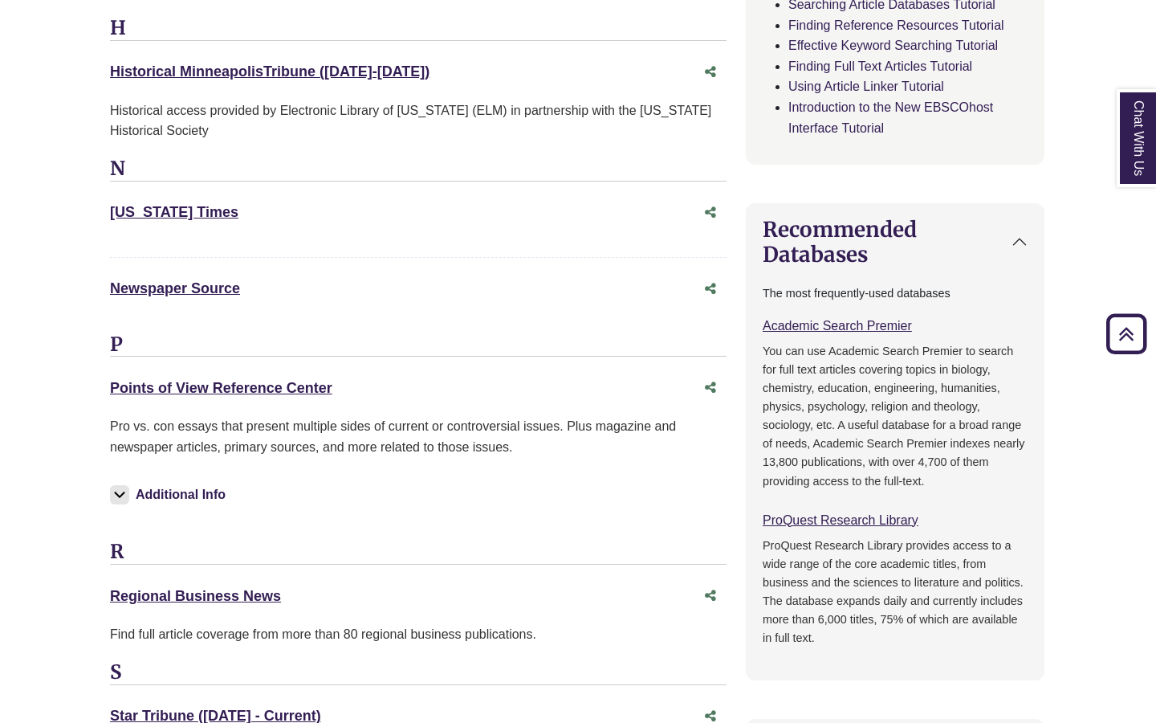
scroll to position [515, 1]
